Goal: Task Accomplishment & Management: Use online tool/utility

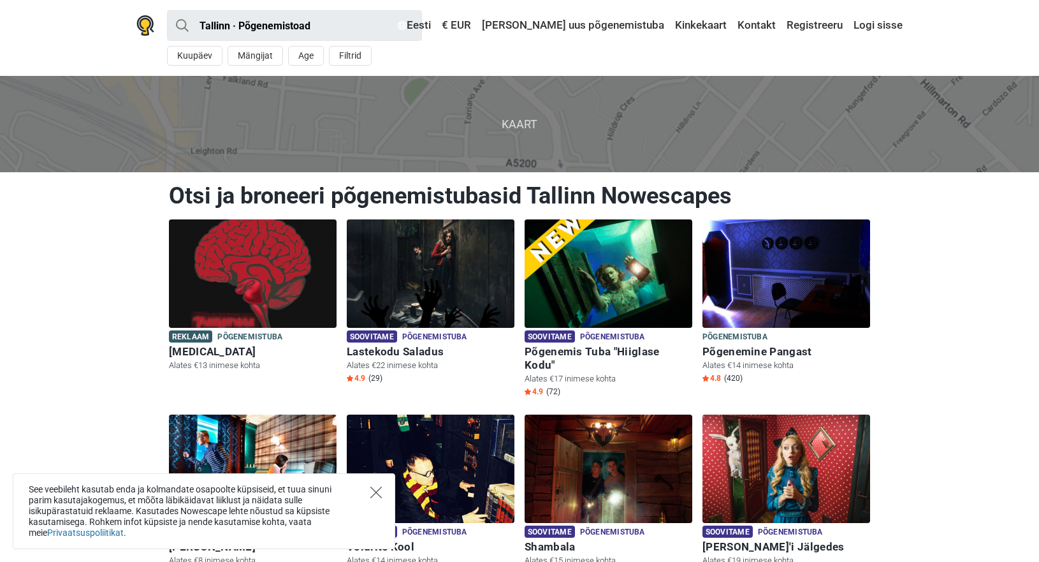
click at [378, 492] on icon "Close" at bounding box center [376, 492] width 11 height 11
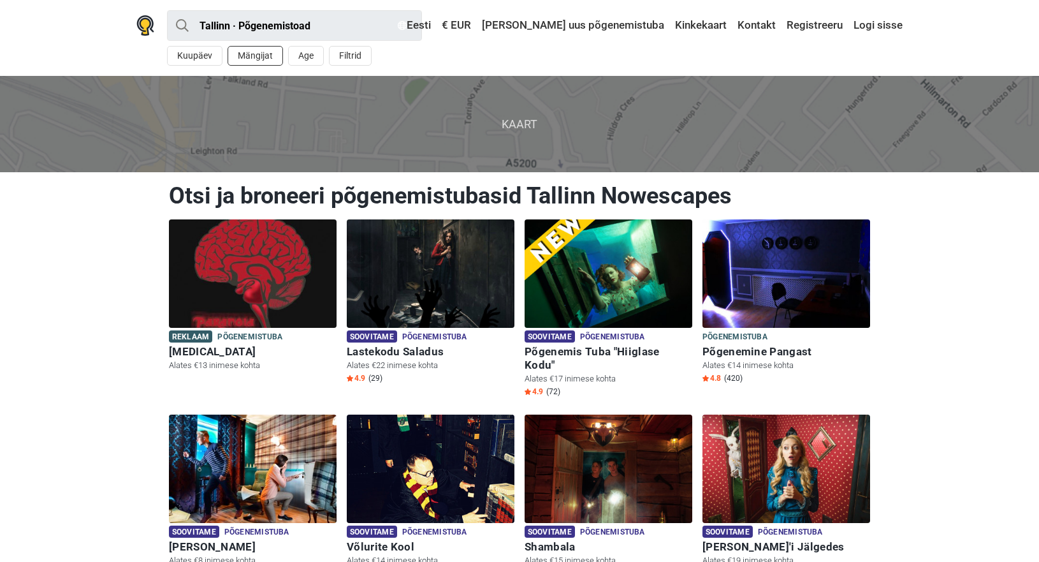
click at [272, 55] on button "Mängijat" at bounding box center [255, 56] width 55 height 20
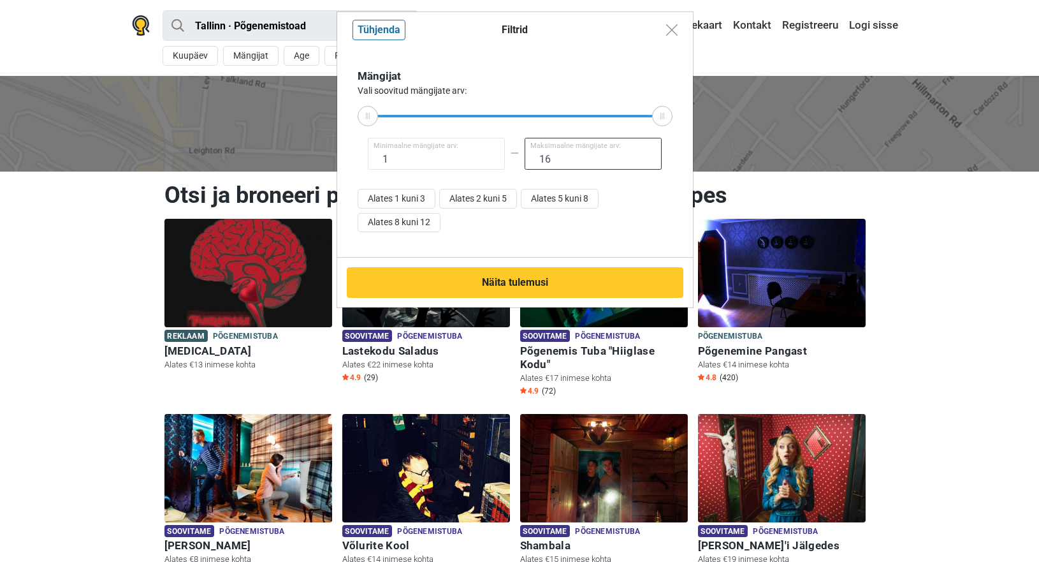
click at [572, 158] on input "16" at bounding box center [594, 154] width 138 height 32
click at [428, 223] on button "Alates 8 kuni 12" at bounding box center [399, 223] width 83 height 20
type input "8"
type input "12"
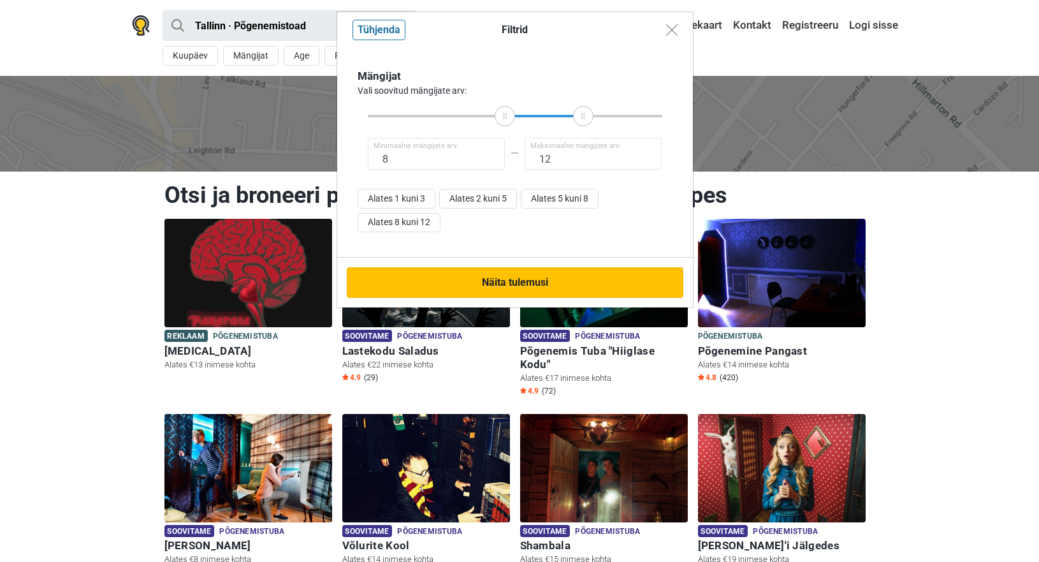
click at [522, 283] on button "Näita tulemusi" at bounding box center [515, 282] width 337 height 31
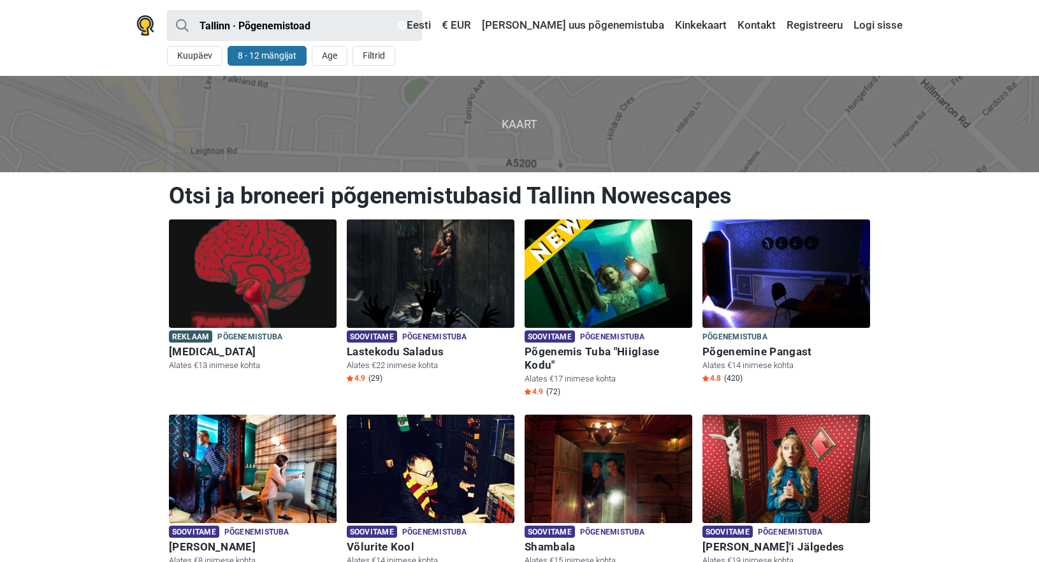
click at [262, 52] on button "8 - 12 mängijat" at bounding box center [267, 56] width 79 height 20
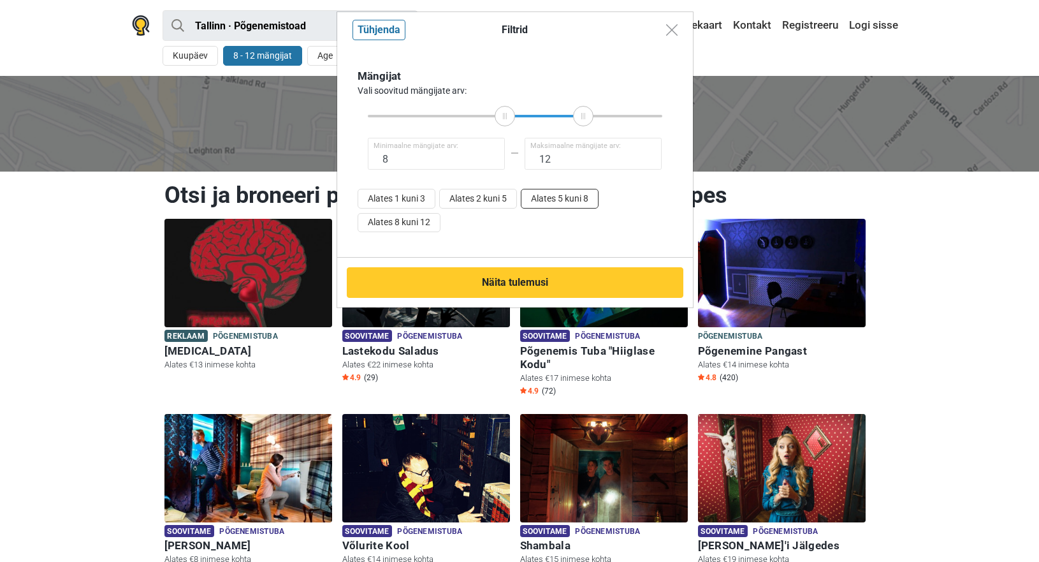
click at [535, 202] on button "Alates 5 kuni 8" at bounding box center [560, 199] width 78 height 20
type input "5"
type input "8"
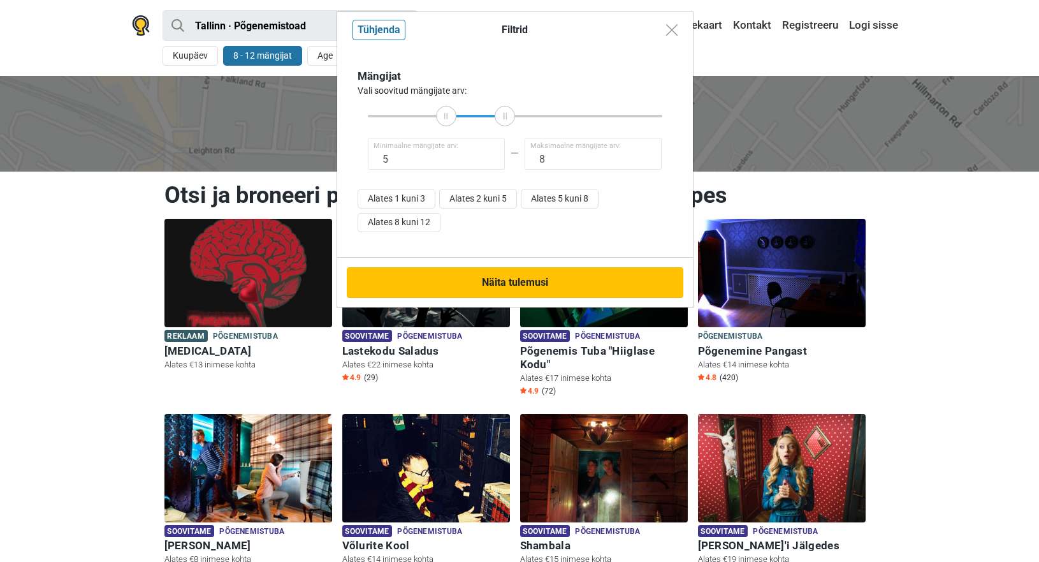
click at [499, 290] on button "Näita tulemusi" at bounding box center [515, 282] width 337 height 31
